Goal: Task Accomplishment & Management: Manage account settings

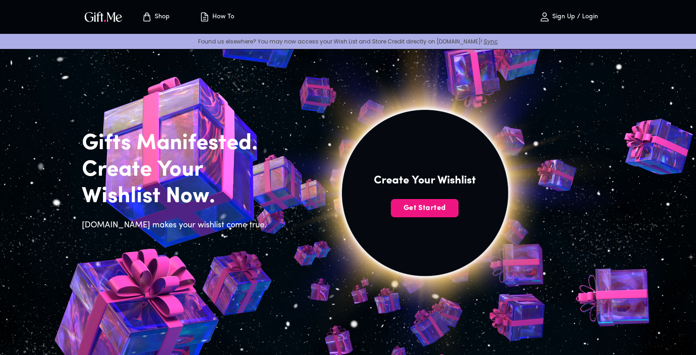
click at [560, 19] on p "Sign Up / Login" at bounding box center [574, 17] width 48 height 8
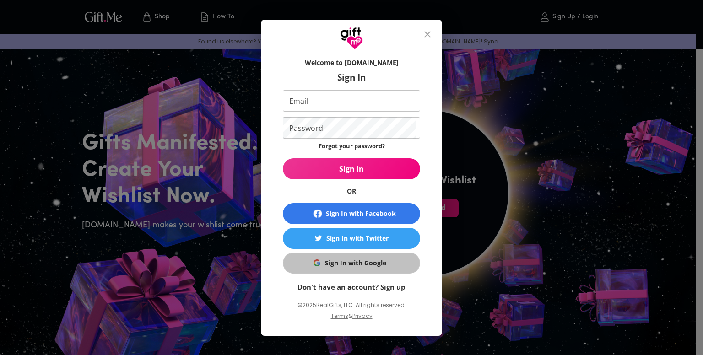
click at [330, 262] on div "Sign In with Google" at bounding box center [355, 263] width 61 height 10
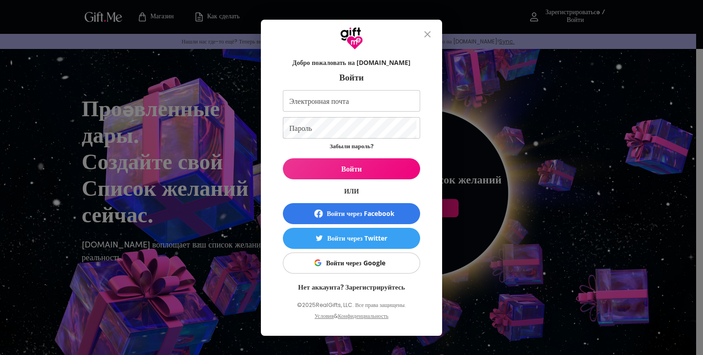
click at [531, 108] on div "Добро пожаловать на Gift.me Войти Электронная почта Электронная почта Пароль Па…" at bounding box center [351, 177] width 703 height 355
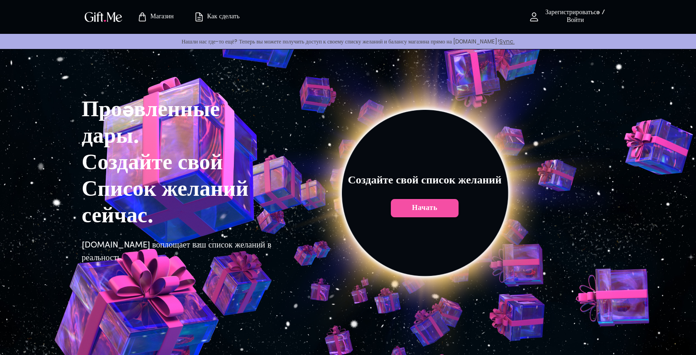
click at [424, 210] on font "Начать" at bounding box center [424, 208] width 25 height 7
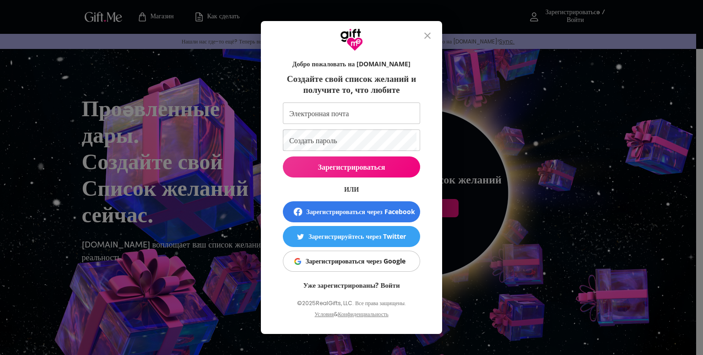
click at [514, 127] on div "Добро пожаловать на Gift.me Создайте свой список желаний и получите то, что люб…" at bounding box center [351, 177] width 703 height 355
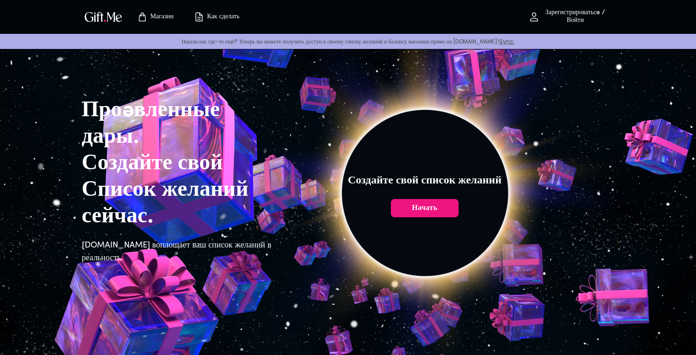
click at [569, 17] on font "Зарегистрироваться / Войти" at bounding box center [576, 16] width 60 height 15
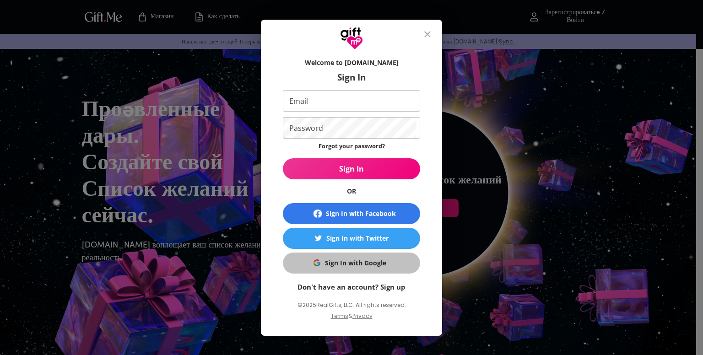
click at [328, 258] on div "Sign In with Google" at bounding box center [355, 263] width 61 height 10
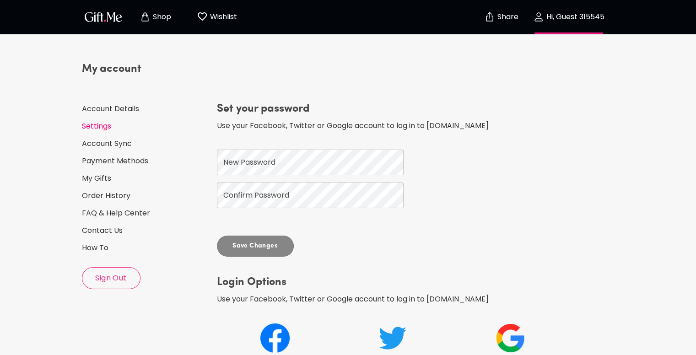
click at [102, 114] on div "My account Account Details Settings Account Sync Payment Methods My Gifts Order…" at bounding box center [146, 175] width 128 height 227
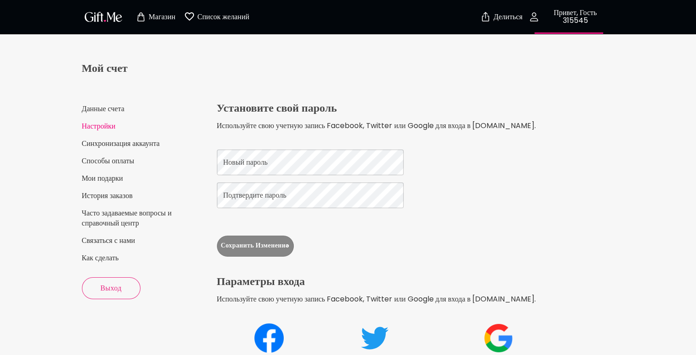
click at [112, 187] on div "Мой счет Данные счета Настройки Синхронизация аккаунта Способы оплаты Мои подар…" at bounding box center [146, 181] width 128 height 238
click at [106, 184] on div "Мой счет Данные счета Настройки Синхронизация аккаунта Способы оплаты Мои подар…" at bounding box center [146, 181] width 128 height 238
click at [103, 181] on font "Мои подарки" at bounding box center [102, 178] width 41 height 11
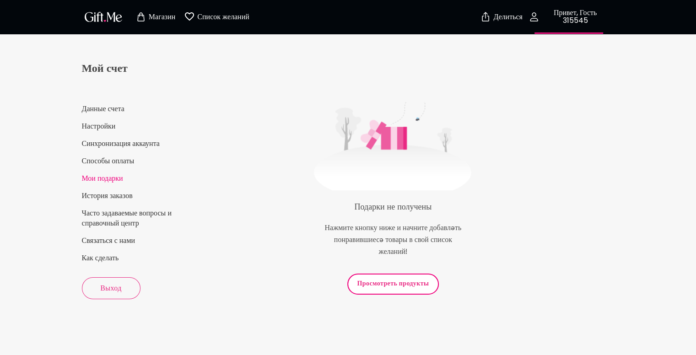
click at [535, 15] on icon "button" at bounding box center [534, 16] width 11 height 11
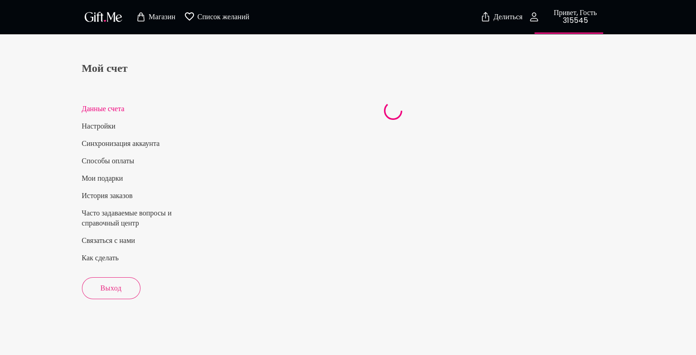
select select "US"
